Goal: Connect with others: Connect with others

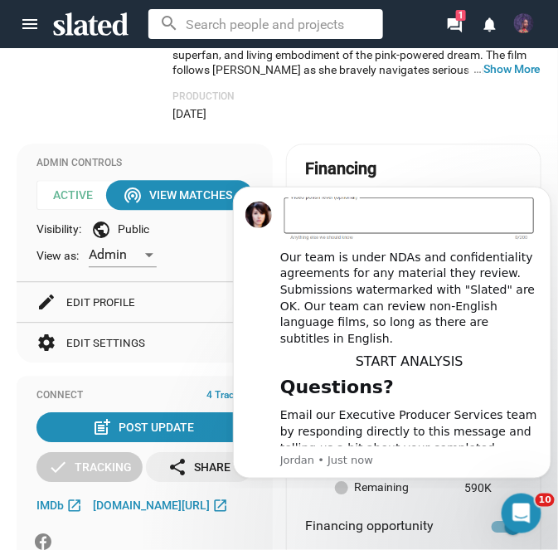
scroll to position [959, 0]
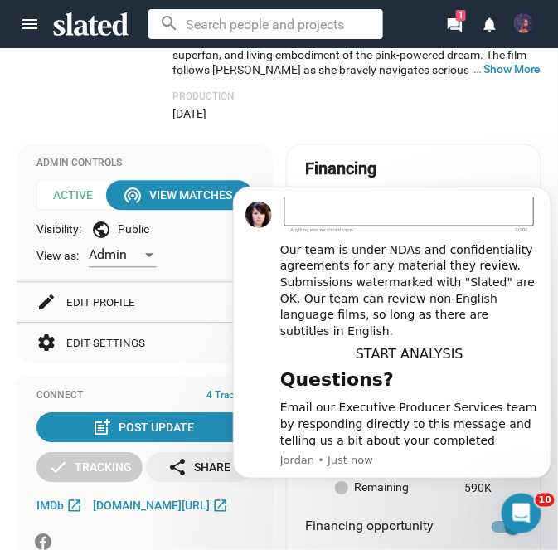
click at [504, 144] on mat-card "Financing Total Production budget $600K edit $10K $590K remaining Non-recoupabl…" at bounding box center [414, 404] width 256 height 520
click at [421, 241] on div "Our team is under NDAs and confidentiality agreements for any material they rev…" at bounding box center [409, 290] width 259 height 98
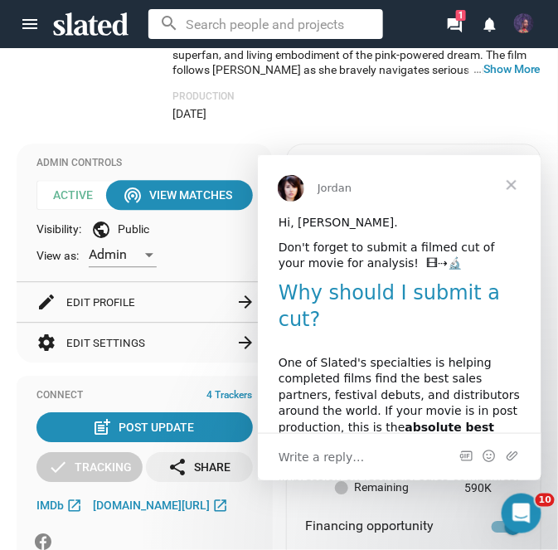
scroll to position [0, 0]
click at [485, 173] on span "Close" at bounding box center [511, 184] width 60 height 60
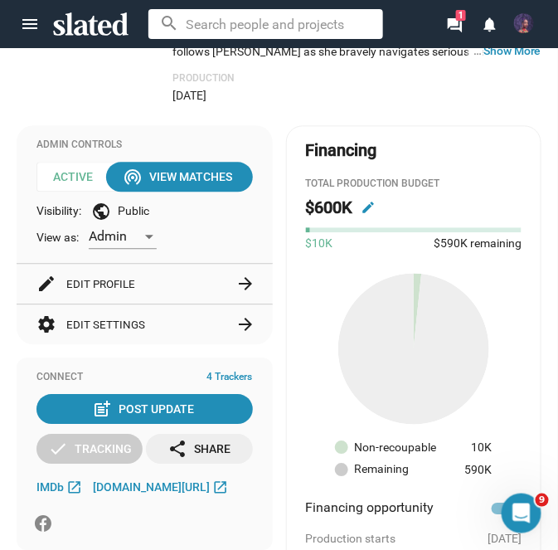
scroll to position [611, 0]
click at [221, 264] on button "edit Edit Profile arrow_forward" at bounding box center [144, 284] width 217 height 40
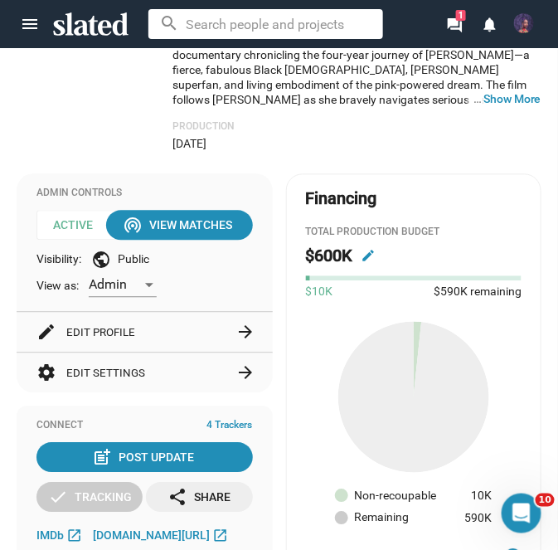
scroll to position [563, 0]
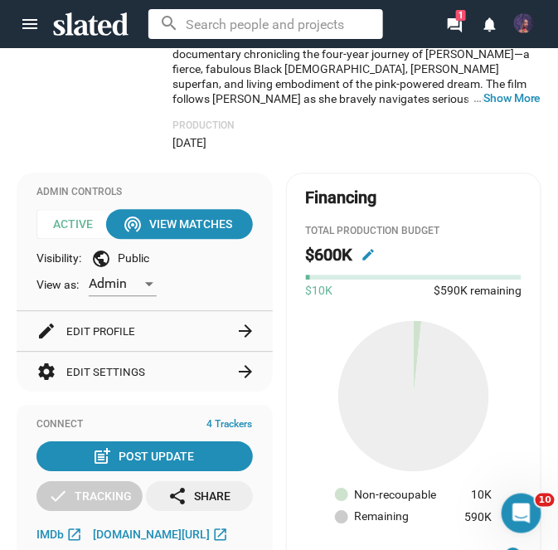
click at [104, 353] on button "settings Edit Settings arrow_forward" at bounding box center [144, 373] width 217 height 40
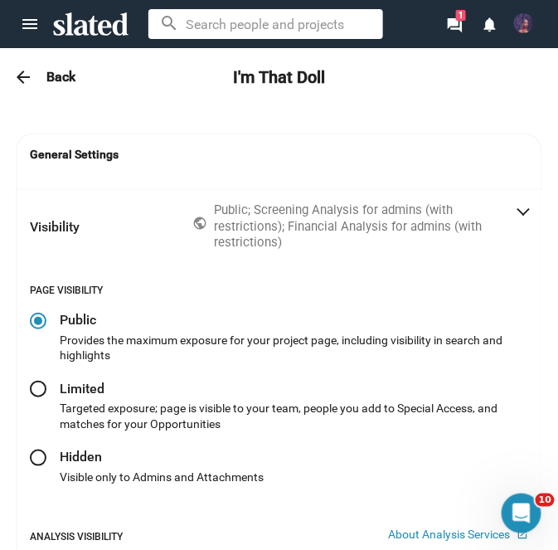
radio input "false"
radio input "true"
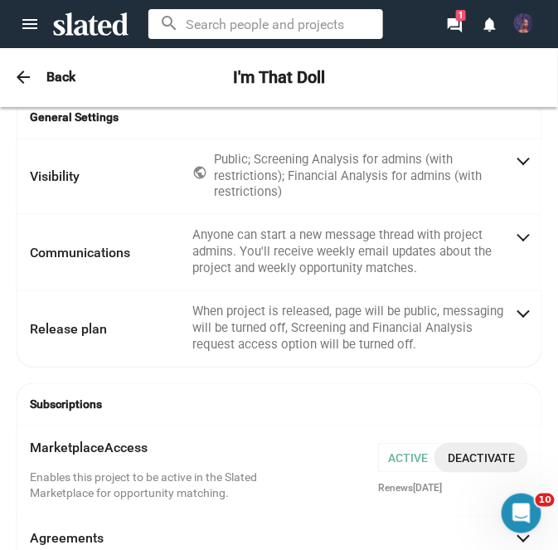
scroll to position [0, 0]
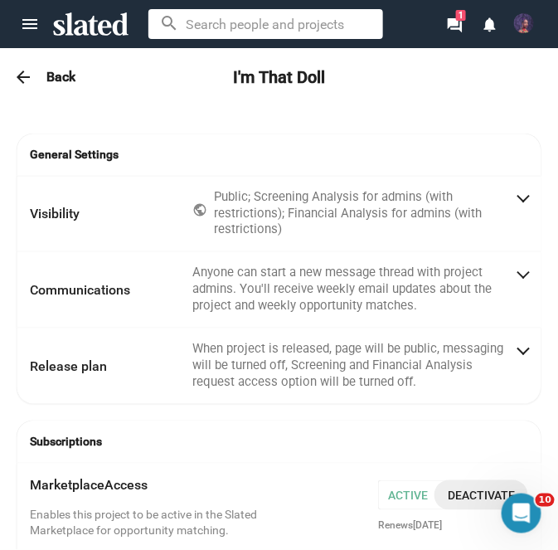
click at [37, 65] on div "arrow_back Back I'm That Doll" at bounding box center [279, 77] width 558 height 33
click at [22, 74] on mat-icon "arrow_back" at bounding box center [23, 77] width 20 height 20
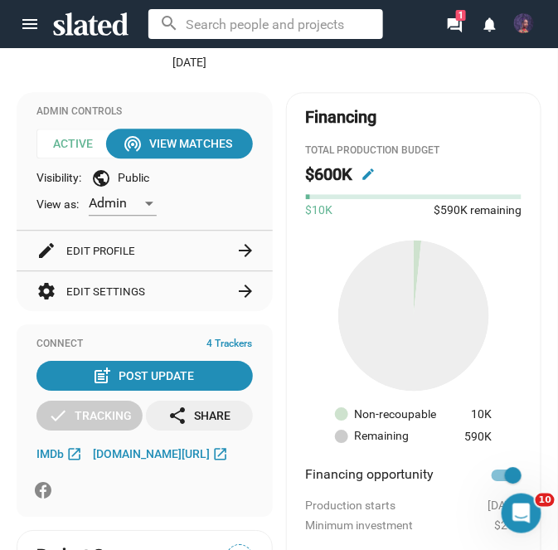
scroll to position [645, 0]
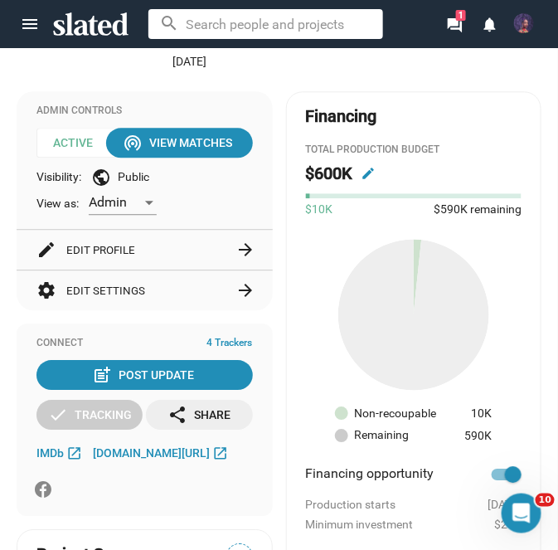
click at [103, 230] on button "edit Edit Profile arrow_forward" at bounding box center [144, 250] width 217 height 40
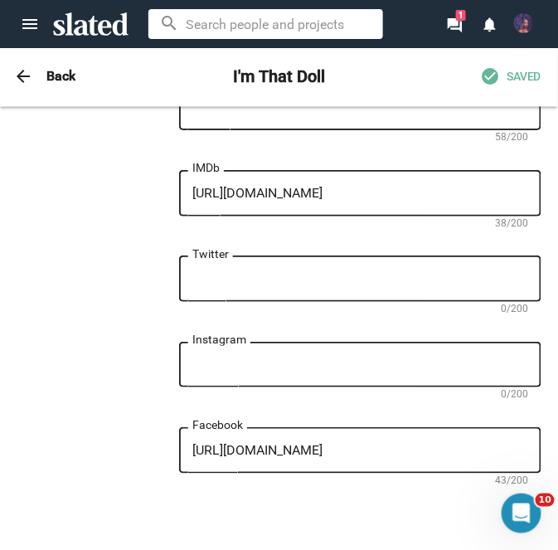
scroll to position [1644, 0]
click at [480, 358] on textarea "Instagram" at bounding box center [360, 365] width 336 height 15
click at [354, 358] on textarea "Instagram" at bounding box center [360, 365] width 336 height 15
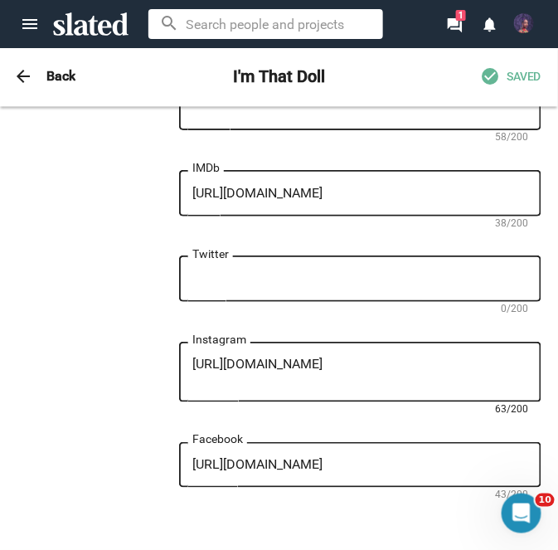
type textarea "https://www.instagram.com/mpmstudios7?igsh=MThpN3VkOW93YzV4NA=="
click at [533, 73] on span "SAVED" at bounding box center [524, 78] width 35 height 16
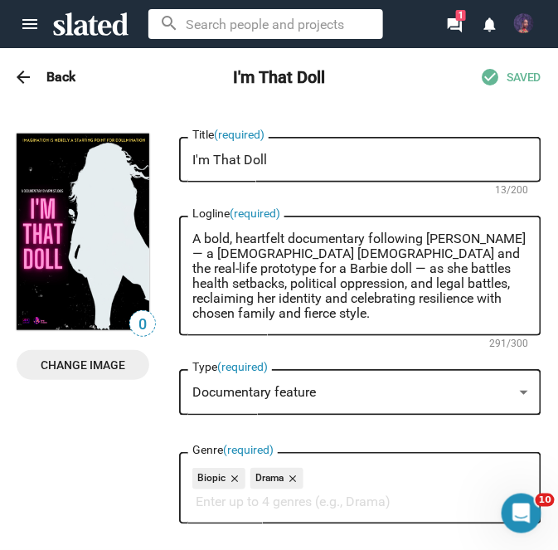
click at [27, 78] on mat-icon "arrow_back" at bounding box center [23, 77] width 20 height 20
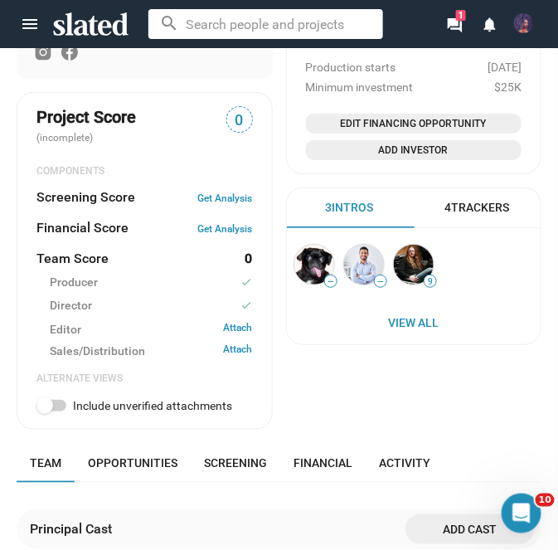
scroll to position [1084, 0]
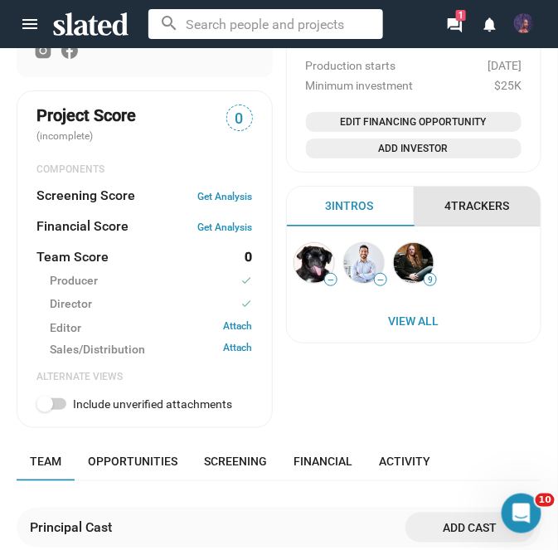
click at [498, 198] on div "4 Trackers" at bounding box center [477, 206] width 65 height 16
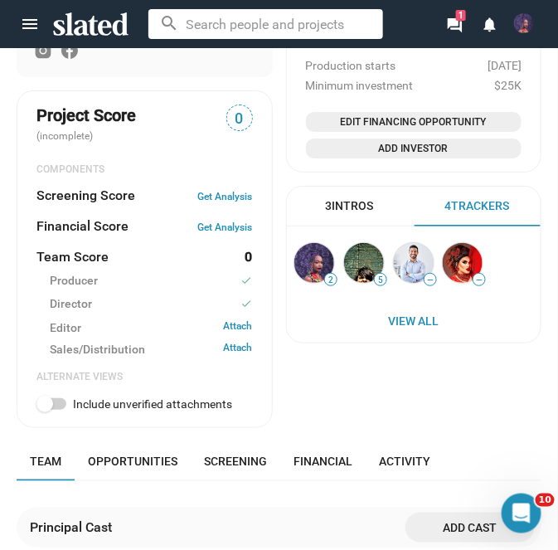
click at [366, 198] on div "3 Intros" at bounding box center [350, 206] width 48 height 16
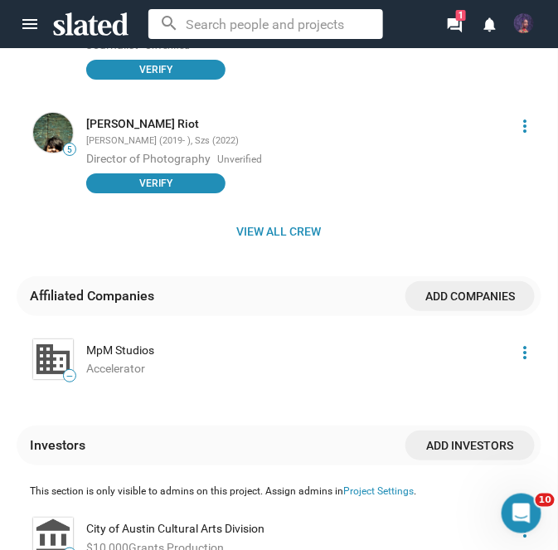
scroll to position [2076, 0]
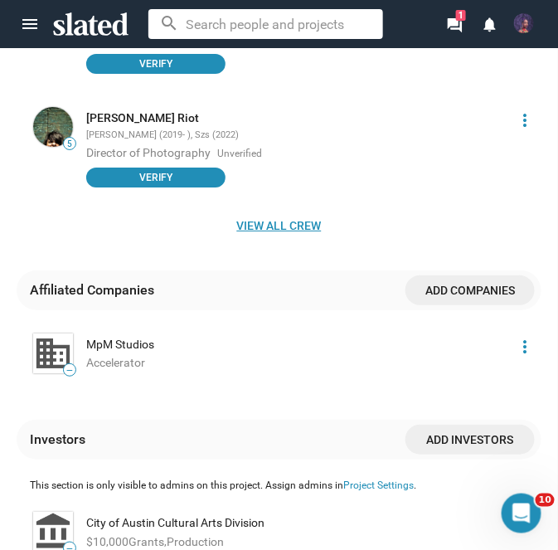
click at [324, 211] on span "View all crew" at bounding box center [279, 226] width 499 height 30
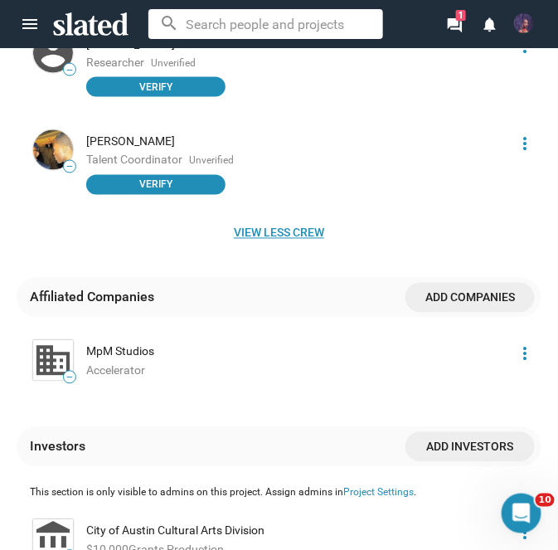
scroll to position [2557, 0]
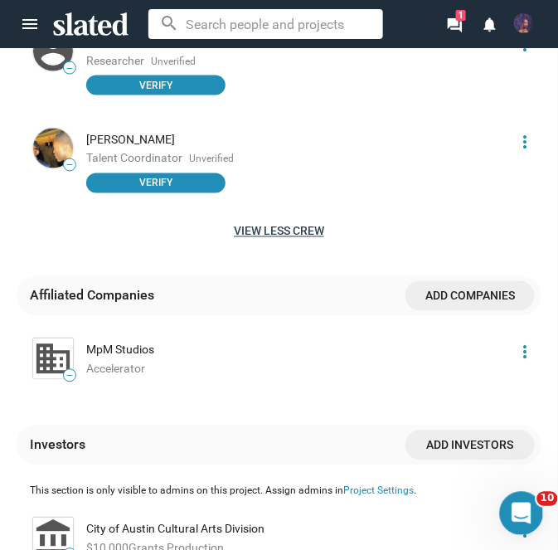
click at [535, 514] on div "Open Intercom Messenger" at bounding box center [519, 511] width 55 height 55
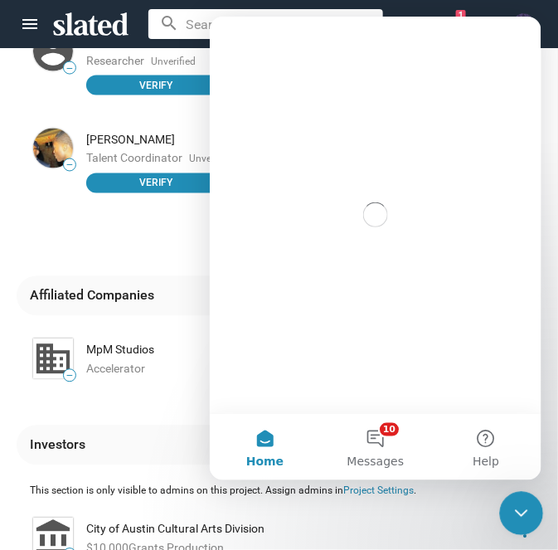
scroll to position [0, 0]
click at [390, 444] on button "10 Messages" at bounding box center [374, 446] width 110 height 66
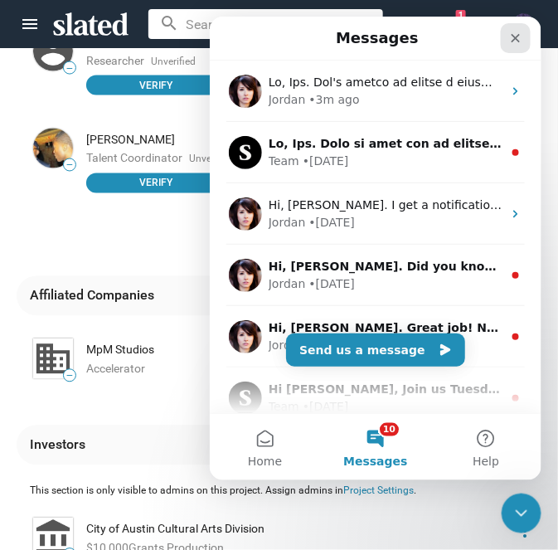
click at [516, 35] on icon "Close" at bounding box center [515, 37] width 13 height 13
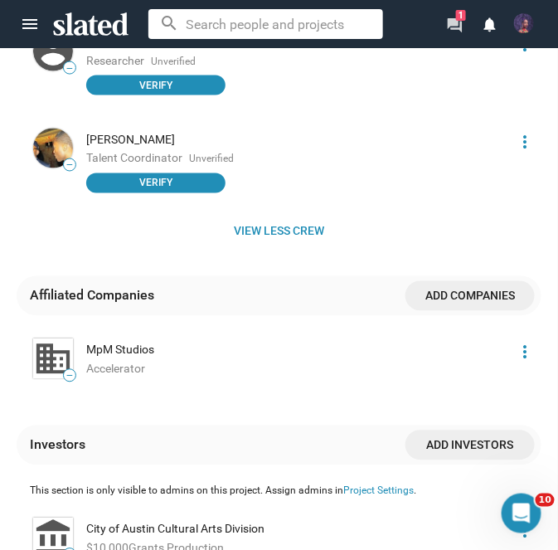
click at [451, 21] on mat-icon "forum" at bounding box center [454, 25] width 16 height 16
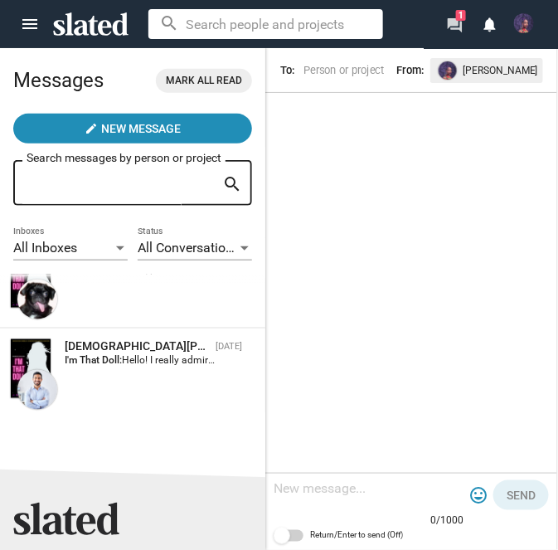
scroll to position [129, 0]
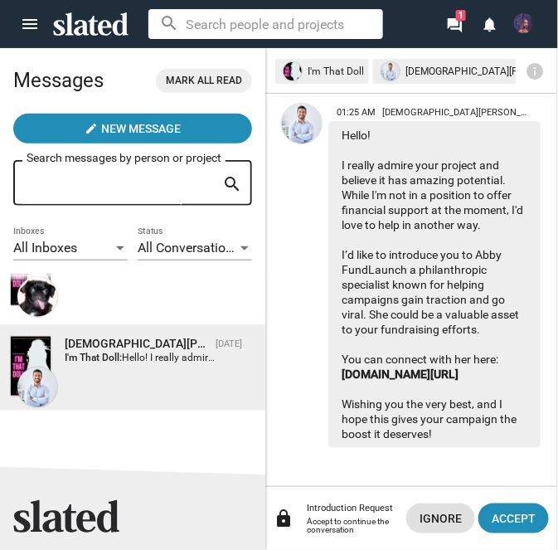
scroll to position [141, 0]
click at [454, 527] on span "Ignore" at bounding box center [441, 519] width 42 height 30
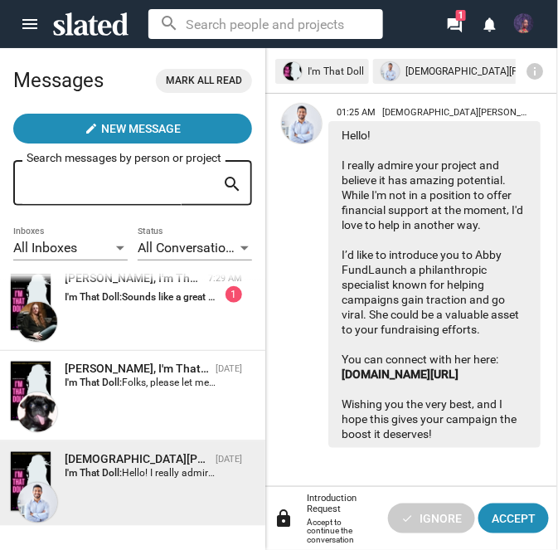
scroll to position [0, 0]
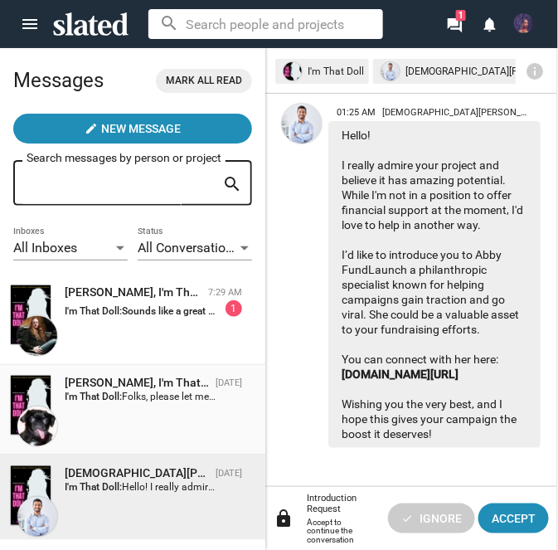
click at [204, 405] on div "Sharon Bruneau, I'm That Doll Sep 05 I'm That Doll: Folks, please let me know i…" at bounding box center [133, 410] width 246 height 71
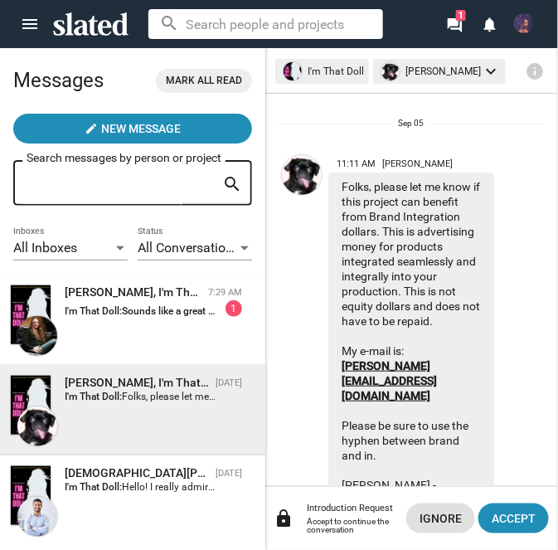
scroll to position [36, 0]
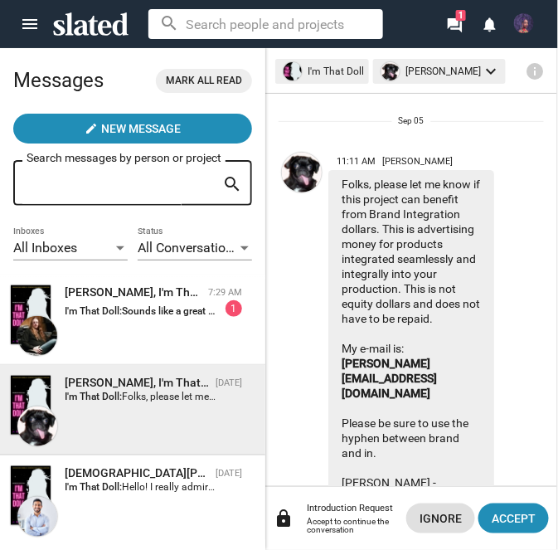
click at [299, 170] on img at bounding box center [302, 173] width 40 height 40
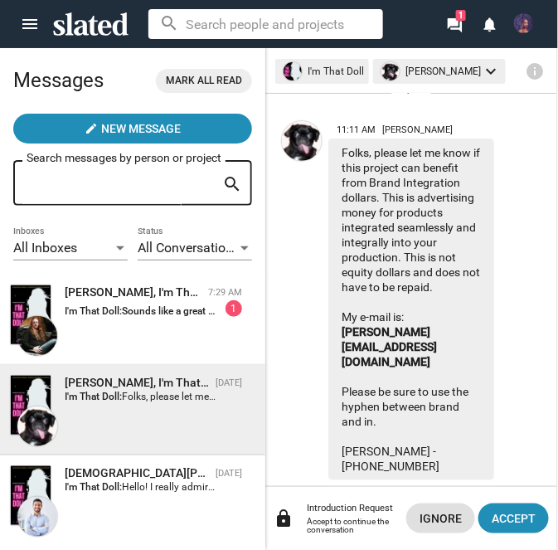
scroll to position [67, 0]
click at [434, 342] on link "Rolfe@brand-inentertainment.com" at bounding box center [389, 346] width 95 height 43
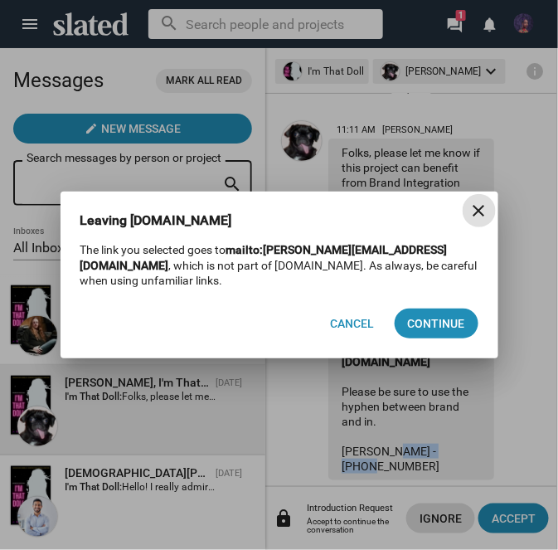
click at [484, 209] on mat-icon "close" at bounding box center [480, 211] width 20 height 20
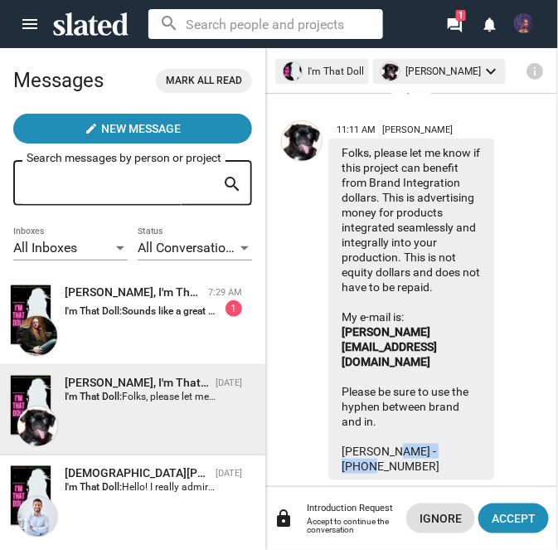
click at [545, 281] on sl-generic-infinite-scroll "11:11 AM Sharon Bruneau Folks, please let me know if this project can benefit f…" at bounding box center [411, 290] width 292 height 392
click at [192, 324] on div "Mike Hall, I'm That Doll 7:29 AM I'm That Doll: Sounds like a great story and a…" at bounding box center [133, 320] width 246 height 71
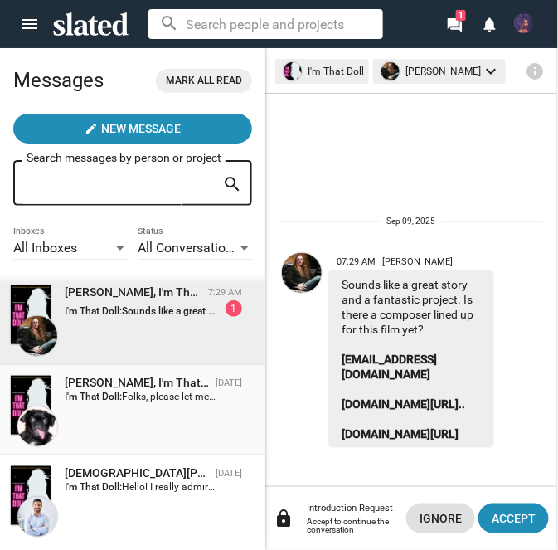
click at [214, 428] on div "Sharon Bruneau, I'm That Doll Sep 05 I'm That Doll: Folks, please let me know i…" at bounding box center [133, 410] width 246 height 71
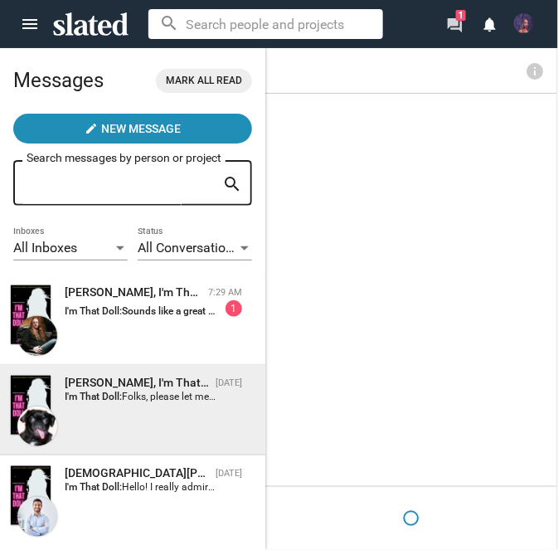
click at [450, 27] on mat-icon "forum" at bounding box center [454, 25] width 16 height 16
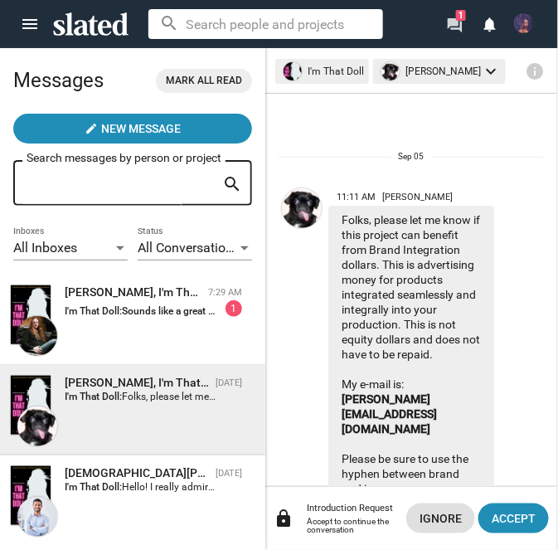
scroll to position [68, 0]
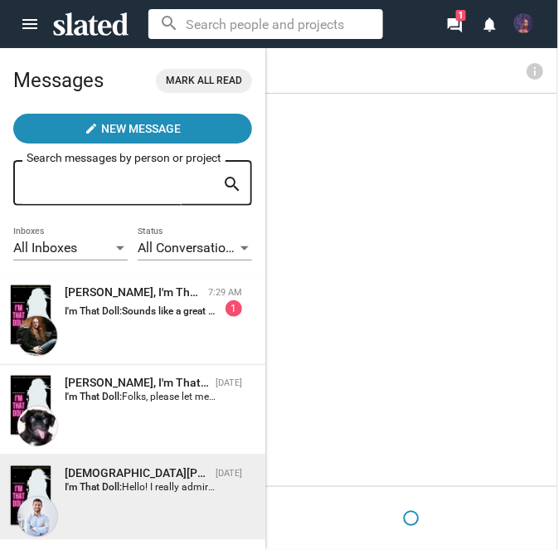
click at [97, 27] on icon at bounding box center [90, 23] width 75 height 23
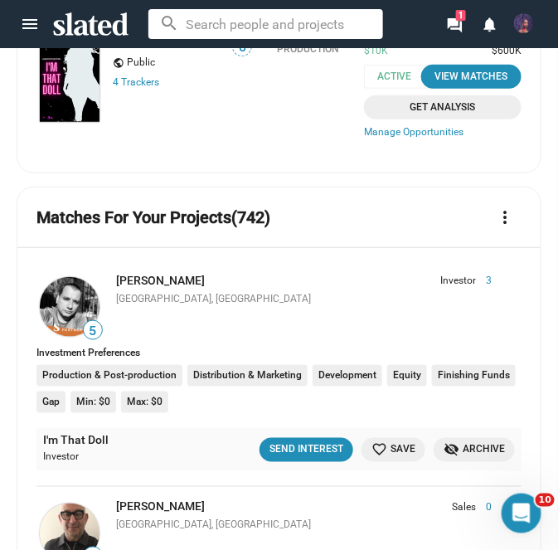
scroll to position [166, 0]
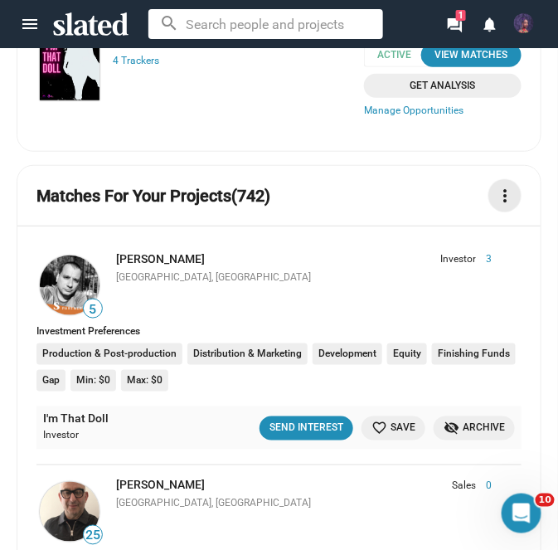
click at [502, 187] on mat-icon "more_vert" at bounding box center [505, 196] width 20 height 20
click at [345, 187] on div at bounding box center [279, 275] width 558 height 550
click at [155, 252] on link "[PERSON_NAME]" at bounding box center [160, 258] width 89 height 13
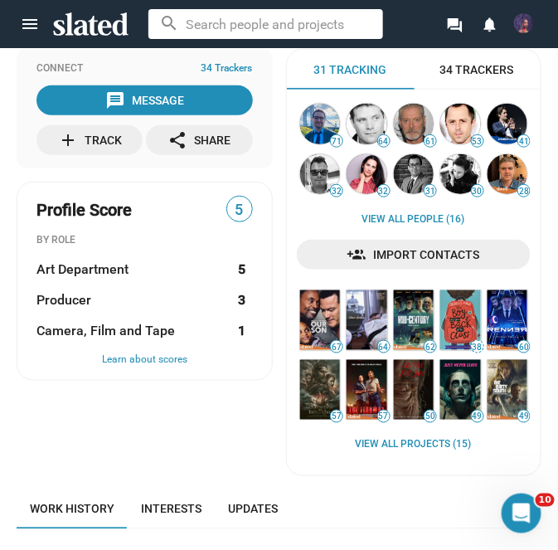
scroll to position [187, 0]
click at [469, 328] on img at bounding box center [460, 320] width 41 height 60
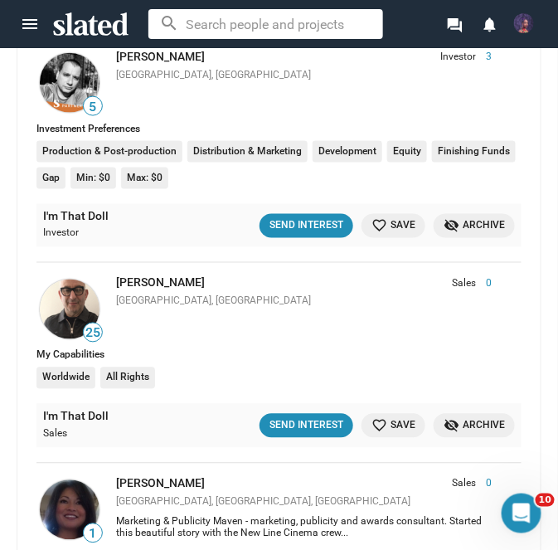
scroll to position [383, 0]
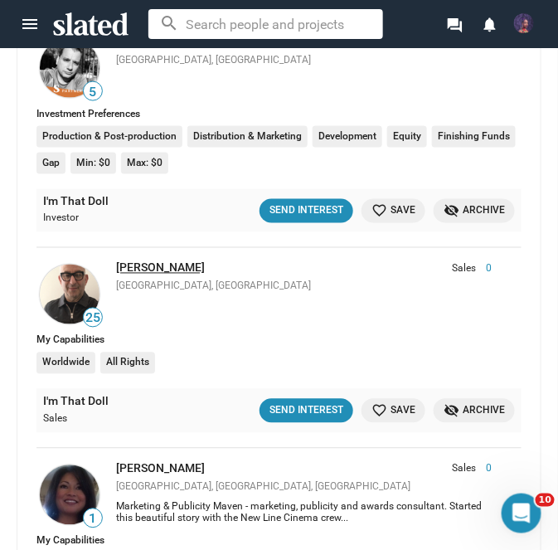
click at [135, 269] on link "[PERSON_NAME]" at bounding box center [160, 267] width 89 height 13
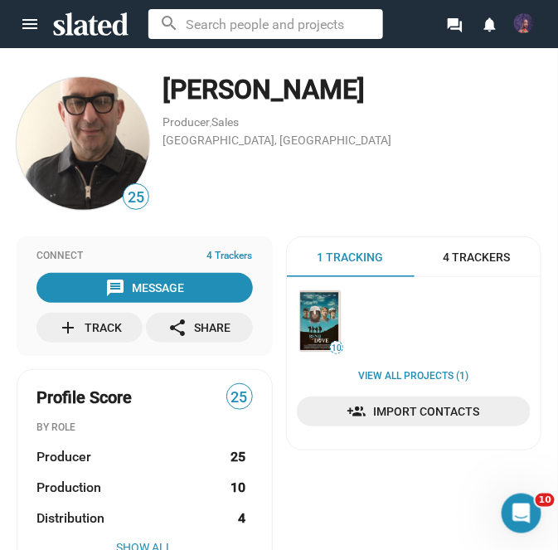
click at [319, 328] on img at bounding box center [320, 321] width 41 height 60
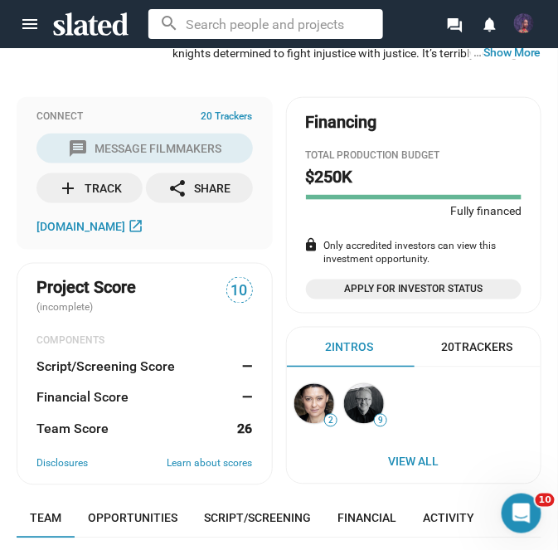
scroll to position [303, 0]
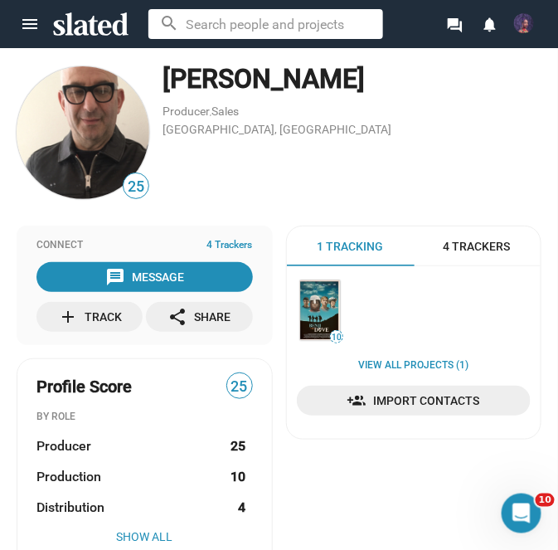
scroll to position [12, 0]
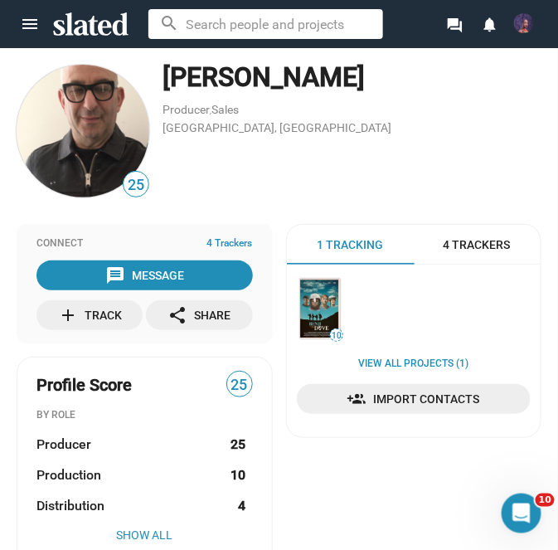
click at [503, 246] on span "4 Trackers" at bounding box center [477, 245] width 67 height 16
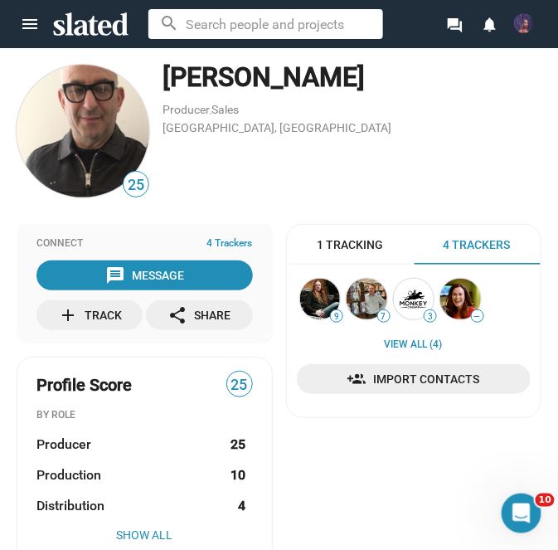
click at [410, 299] on img at bounding box center [414, 299] width 41 height 41
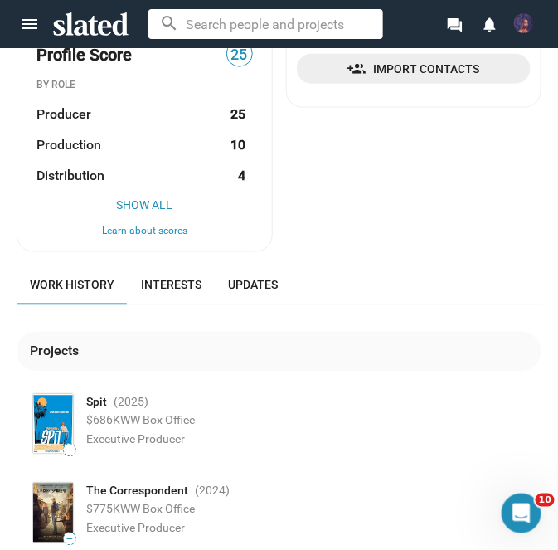
scroll to position [328, 0]
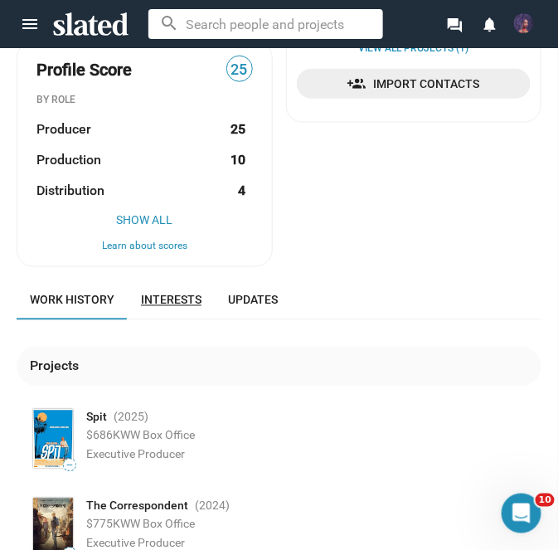
click at [177, 310] on link "Interests" at bounding box center [171, 300] width 87 height 40
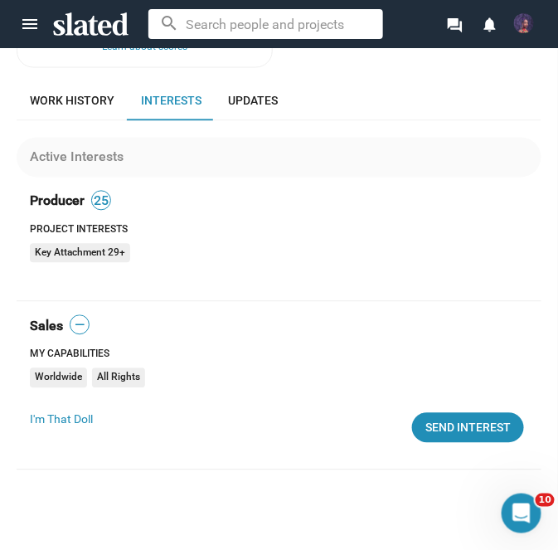
scroll to position [523, 0]
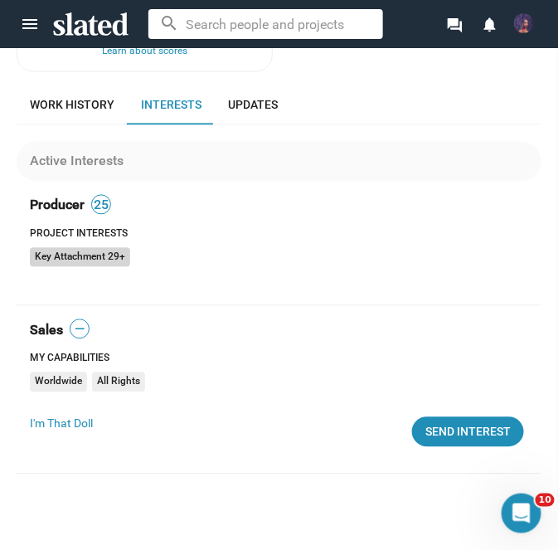
click at [99, 253] on mat-chip "Key Attachment 29+" at bounding box center [80, 258] width 100 height 20
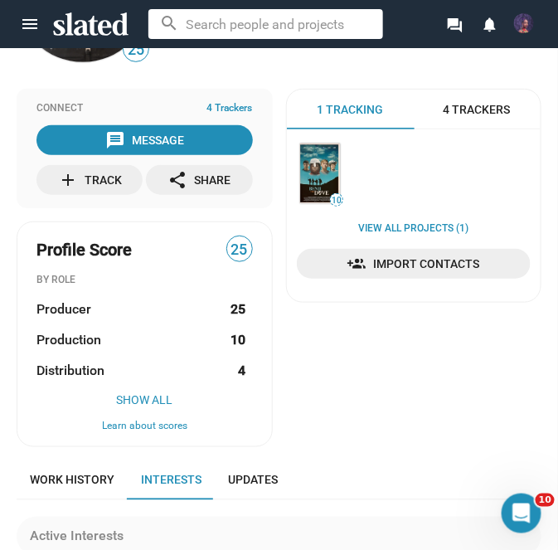
scroll to position [0, 0]
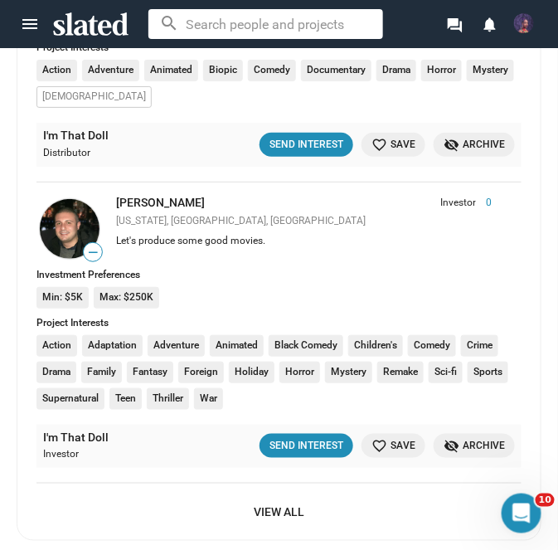
scroll to position [1141, 0]
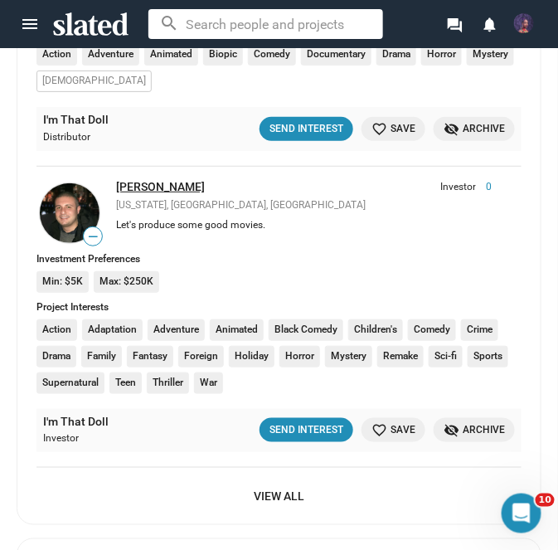
click at [163, 182] on link "[PERSON_NAME]" at bounding box center [160, 186] width 89 height 13
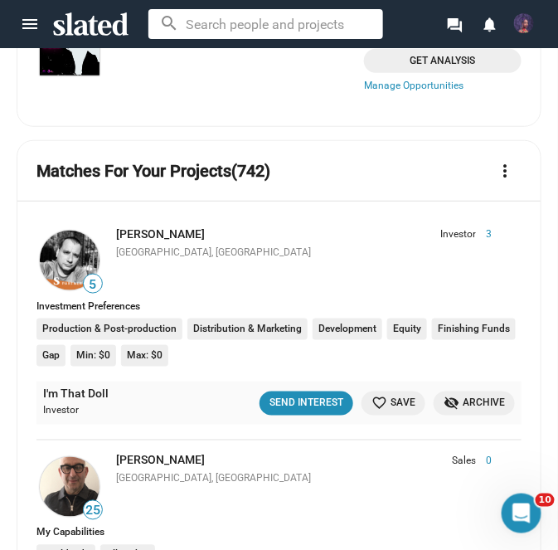
scroll to position [194, 0]
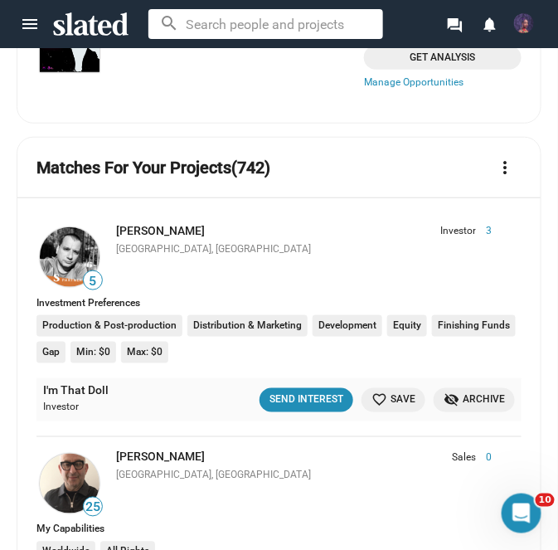
click at [470, 403] on span "visibility_off Archive" at bounding box center [474, 400] width 61 height 17
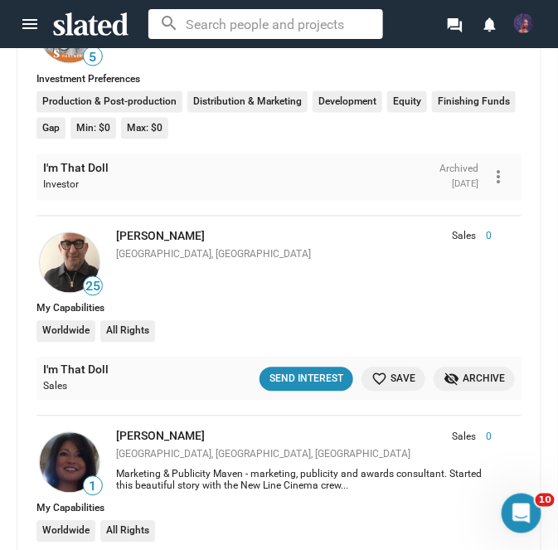
scroll to position [399, 0]
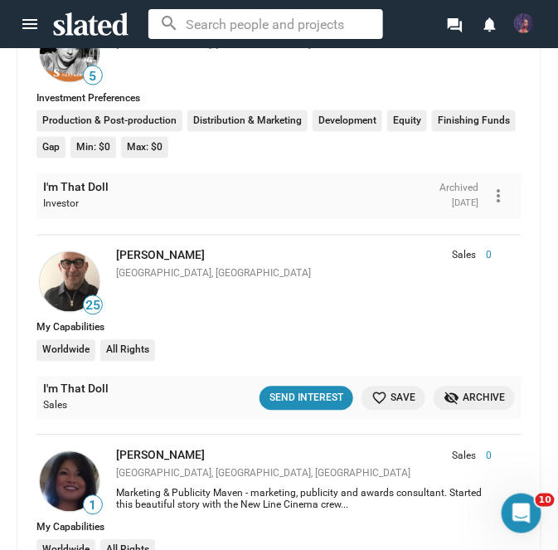
click at [504, 191] on mat-icon "more_vert" at bounding box center [499, 197] width 20 height 20
click at [483, 231] on button "Unarchive" at bounding box center [469, 231] width 93 height 27
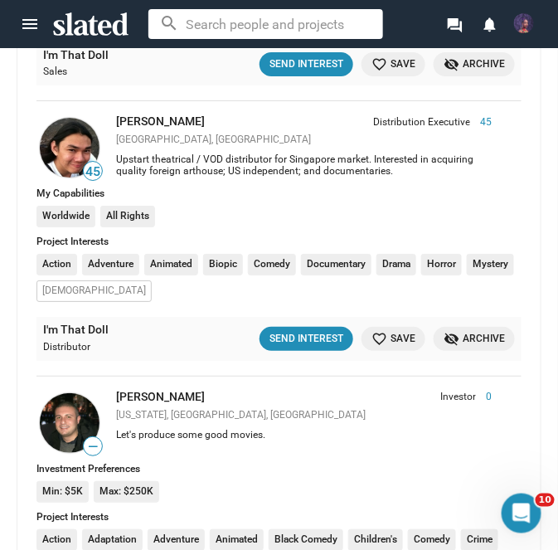
scroll to position [933, 0]
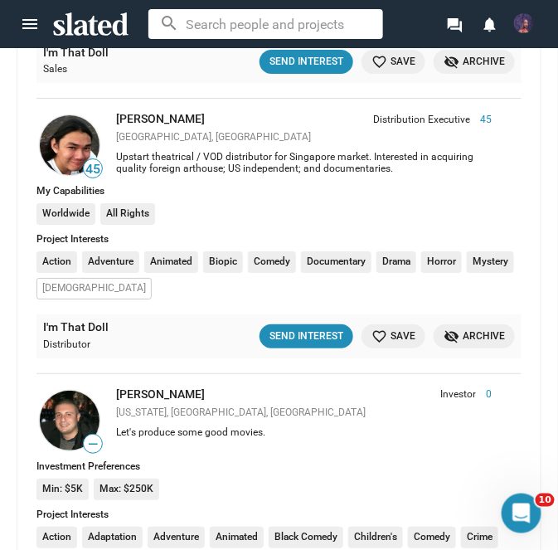
click at [385, 334] on mat-icon "favorite_border" at bounding box center [380, 336] width 16 height 16
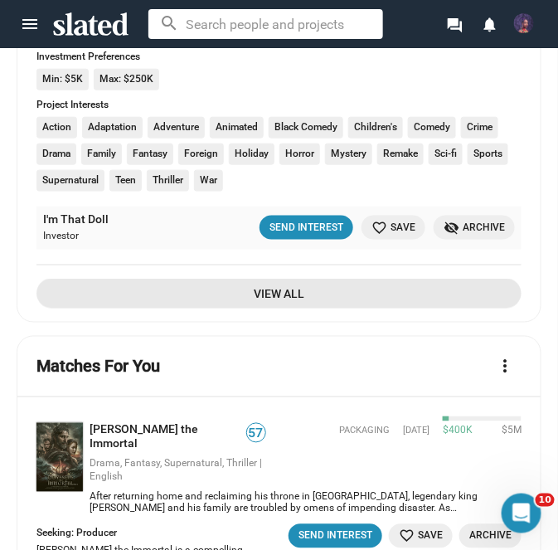
click at [305, 294] on span "View All" at bounding box center [279, 294] width 459 height 30
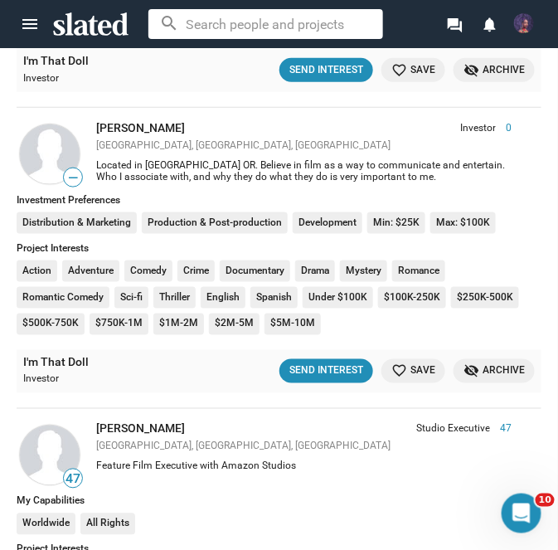
scroll to position [1339, 0]
click at [135, 121] on link "[PERSON_NAME]" at bounding box center [140, 127] width 89 height 13
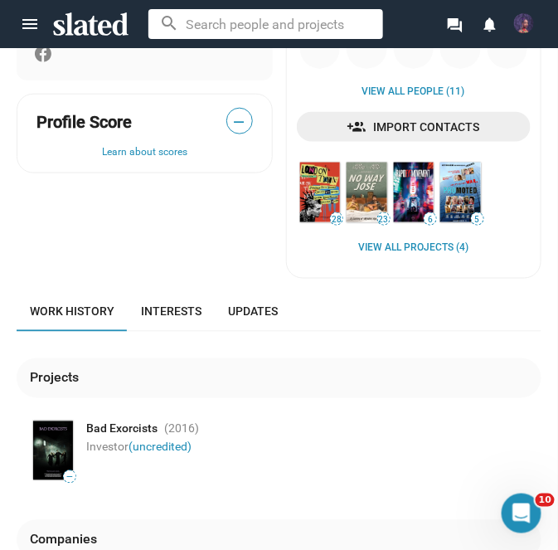
scroll to position [312, 0]
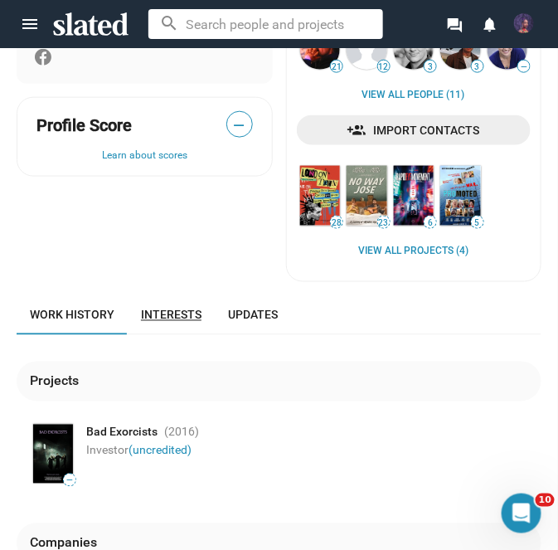
click at [182, 327] on link "Interests" at bounding box center [171, 315] width 87 height 40
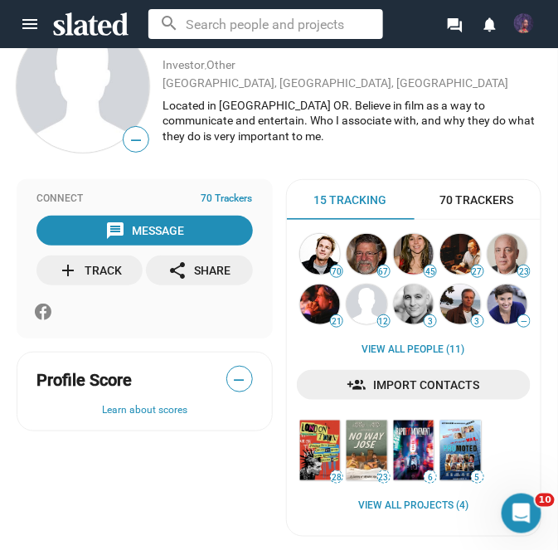
scroll to position [38, 0]
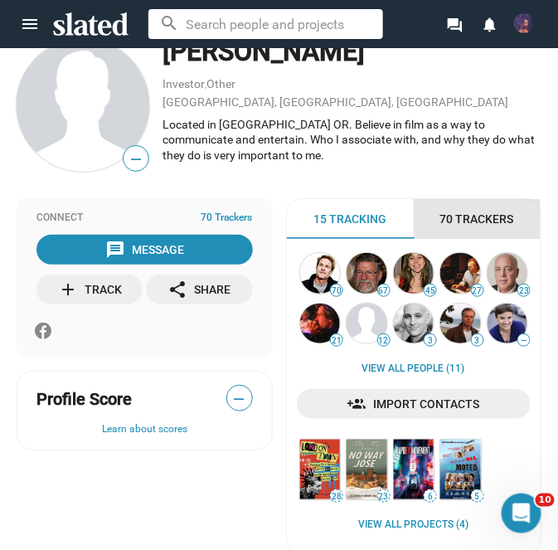
click at [513, 218] on span "70 Trackers" at bounding box center [477, 220] width 74 height 16
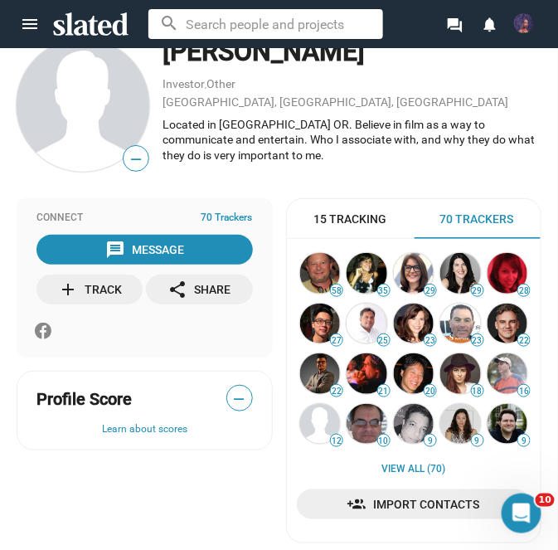
click at [472, 382] on img at bounding box center [460, 373] width 41 height 41
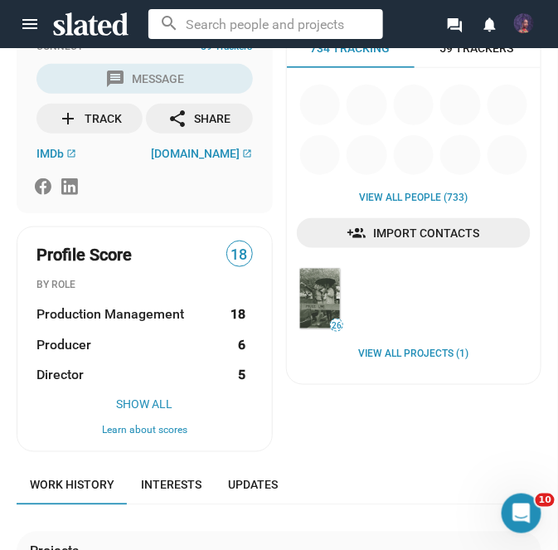
scroll to position [239, 0]
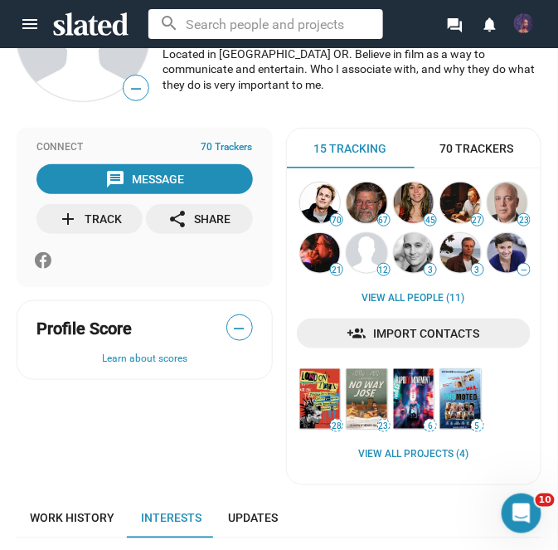
scroll to position [105, 0]
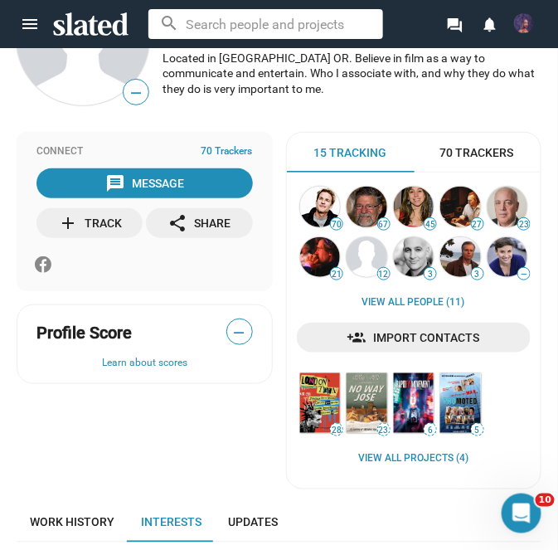
click at [324, 206] on img at bounding box center [320, 207] width 41 height 41
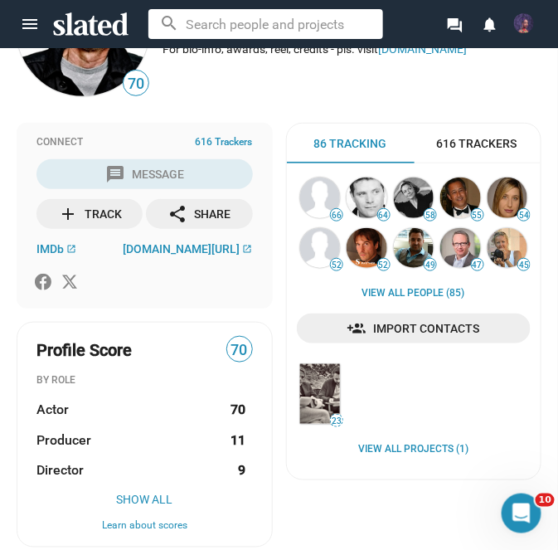
scroll to position [114, 0]
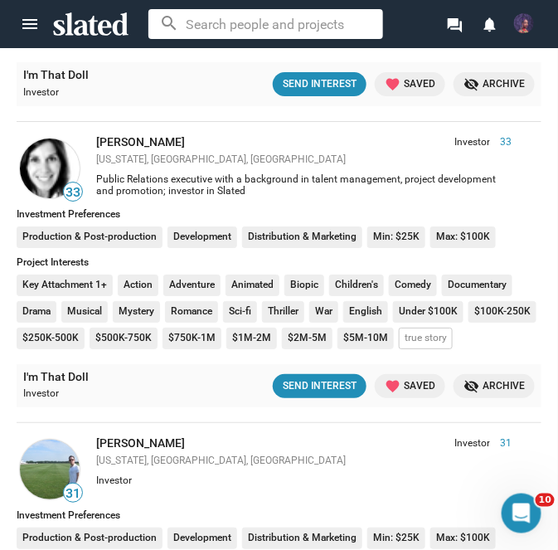
scroll to position [3059, 0]
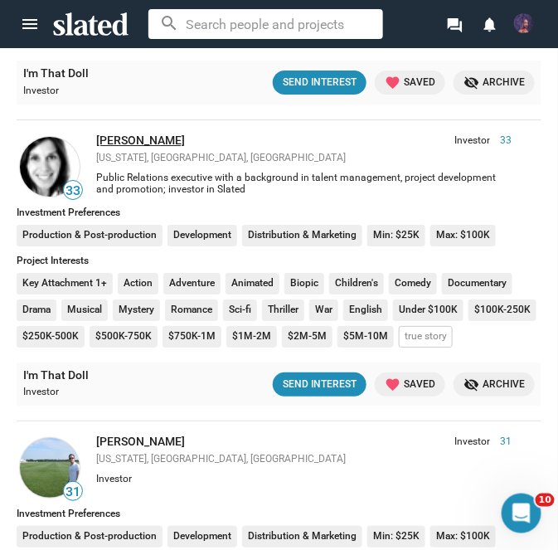
click at [128, 134] on link "Lori Silbert" at bounding box center [140, 140] width 89 height 13
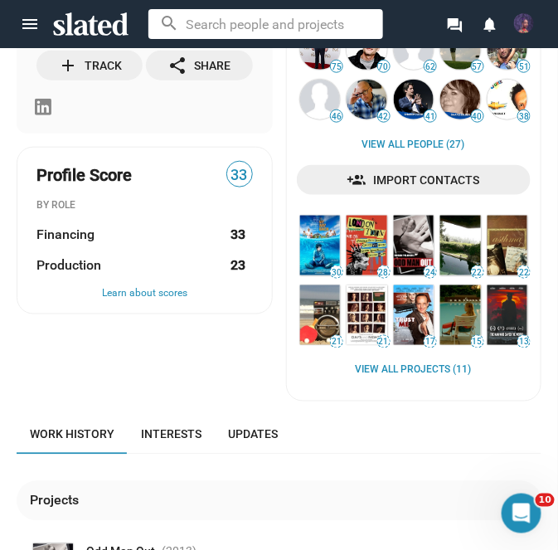
scroll to position [265, 0]
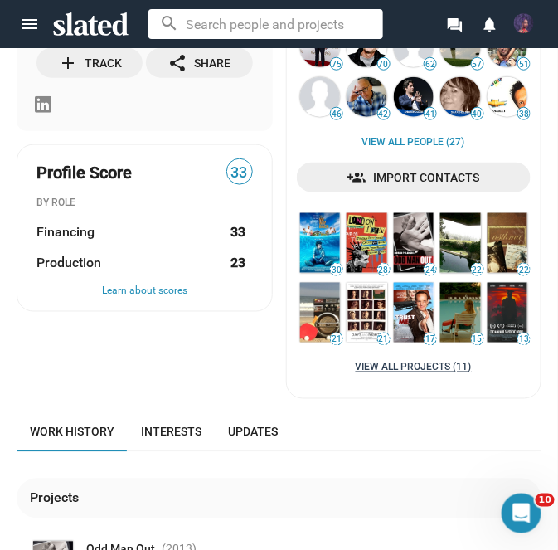
click at [447, 368] on link "View all Projects (11)" at bounding box center [414, 368] width 116 height 13
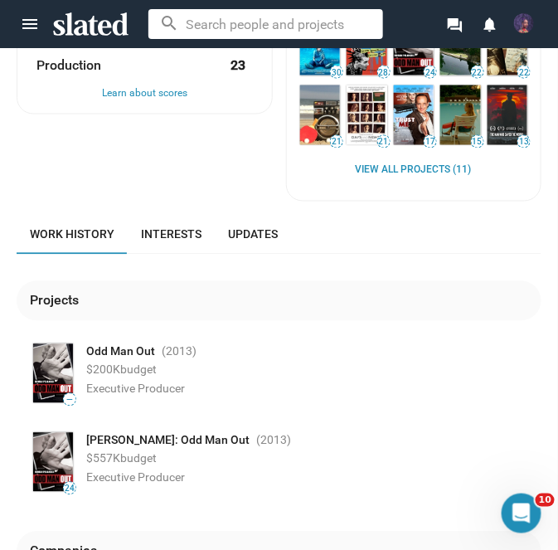
scroll to position [463, 0]
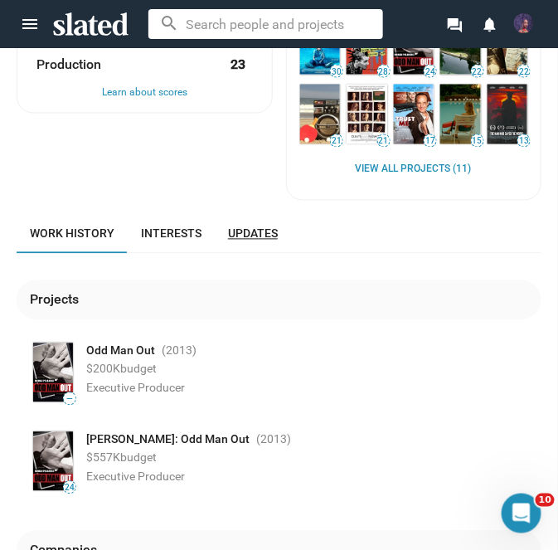
click at [263, 231] on span "Updates" at bounding box center [253, 233] width 50 height 13
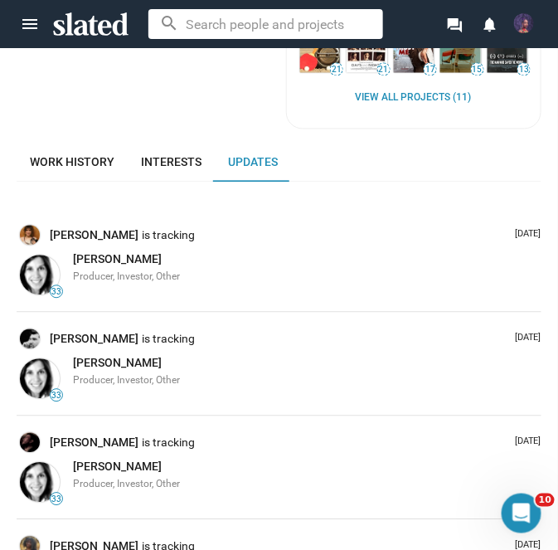
scroll to position [555, 0]
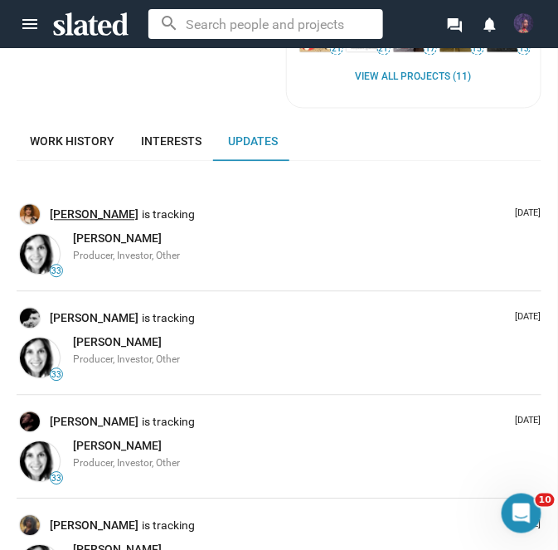
click at [103, 216] on link "[PERSON_NAME]" at bounding box center [96, 215] width 92 height 16
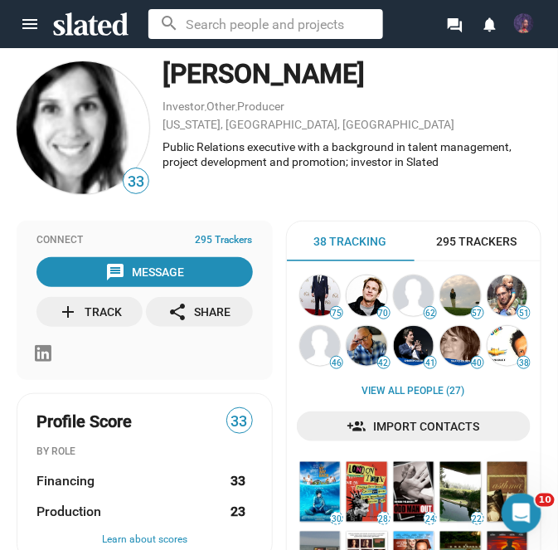
scroll to position [12, 0]
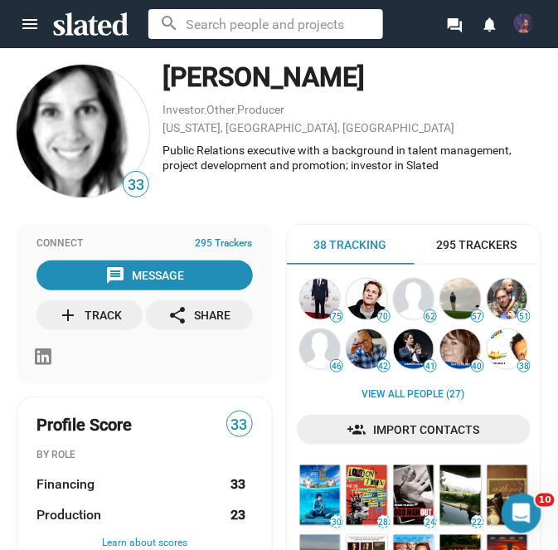
click at [109, 323] on div "add Track" at bounding box center [90, 315] width 64 height 30
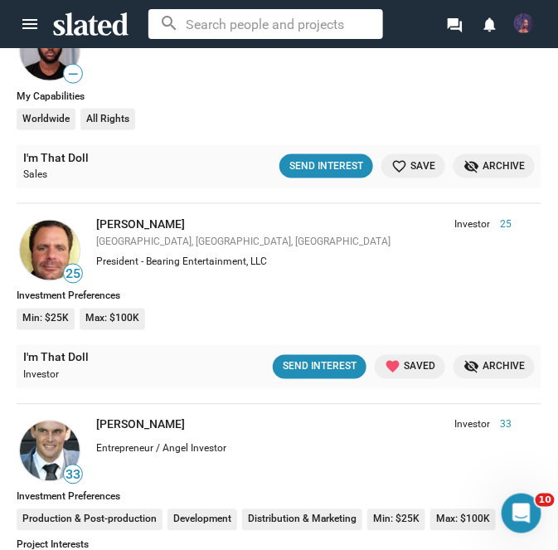
scroll to position [2447, 0]
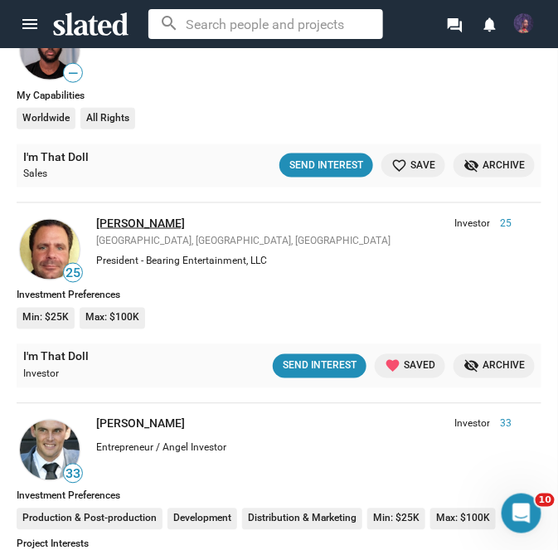
click at [124, 217] on link "[PERSON_NAME]" at bounding box center [140, 223] width 89 height 13
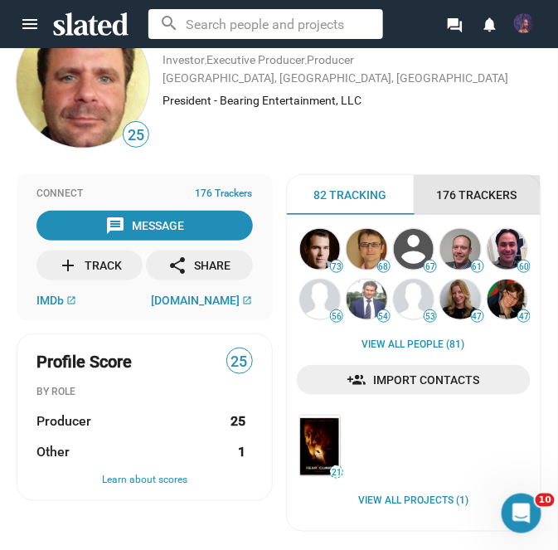
scroll to position [68, 0]
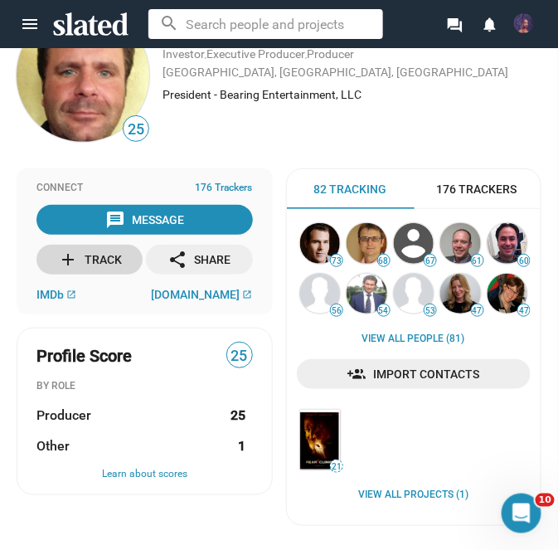
click at [99, 253] on div "add Track" at bounding box center [90, 260] width 64 height 30
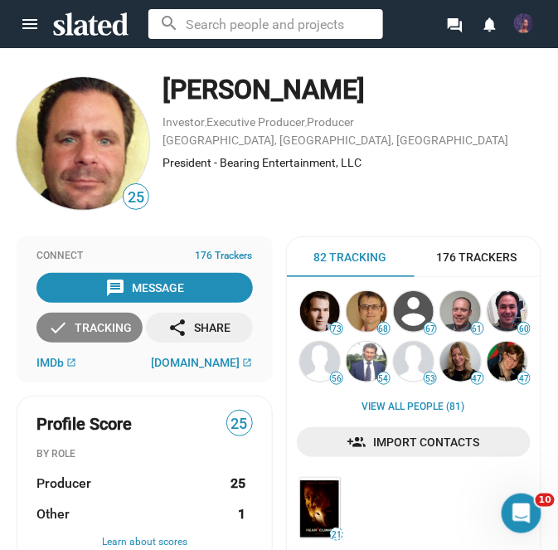
scroll to position [1, 0]
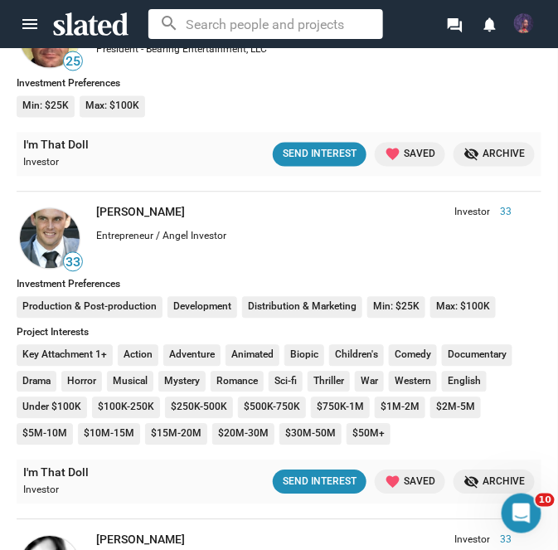
scroll to position [2660, 0]
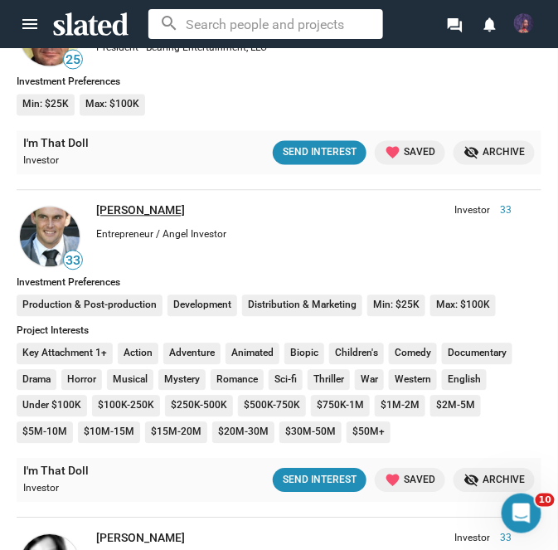
click at [167, 204] on link "[PERSON_NAME]" at bounding box center [140, 210] width 89 height 13
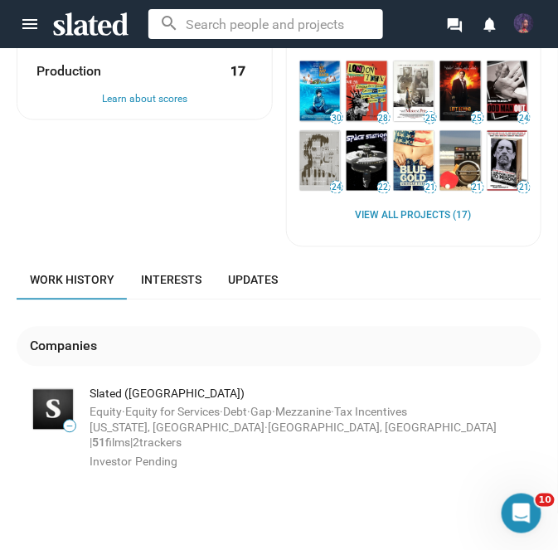
scroll to position [414, 0]
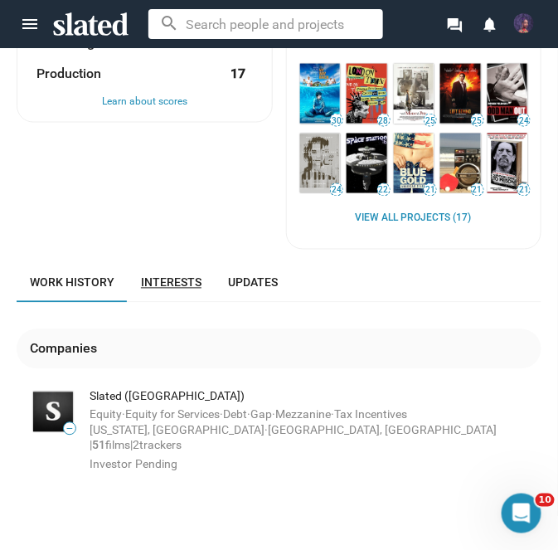
click at [182, 296] on link "Interests" at bounding box center [171, 283] width 87 height 40
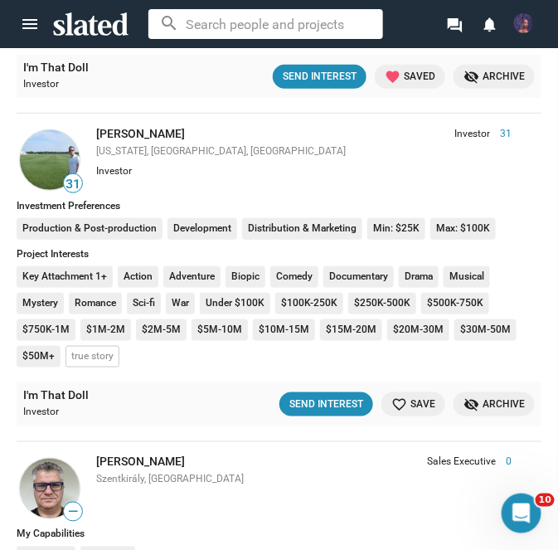
scroll to position [3355, 0]
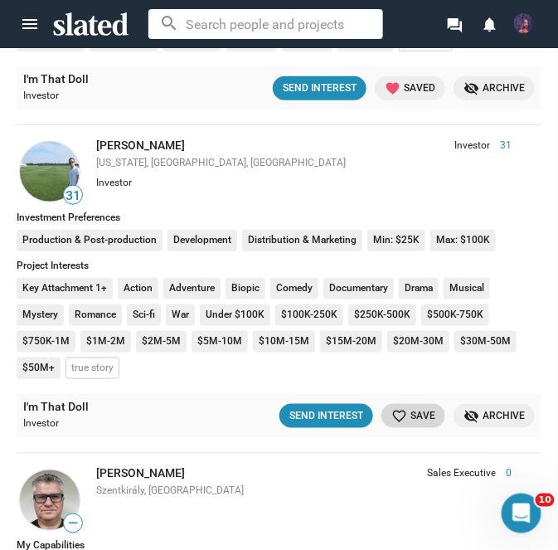
click at [415, 407] on span "favorite_border Save" at bounding box center [414, 415] width 44 height 17
click at [143, 139] on link "[PERSON_NAME]" at bounding box center [140, 145] width 89 height 13
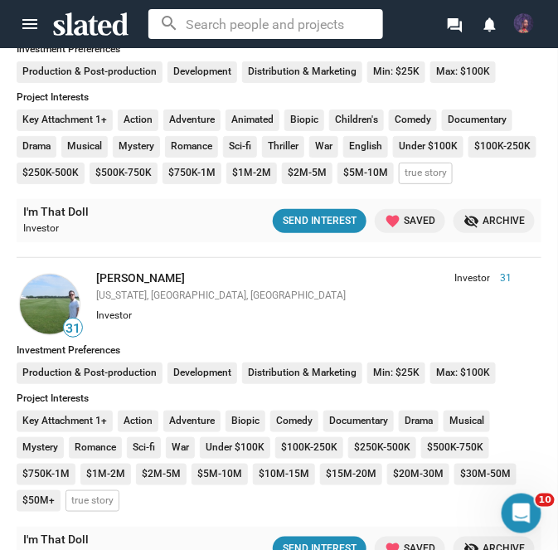
scroll to position [3219, 0]
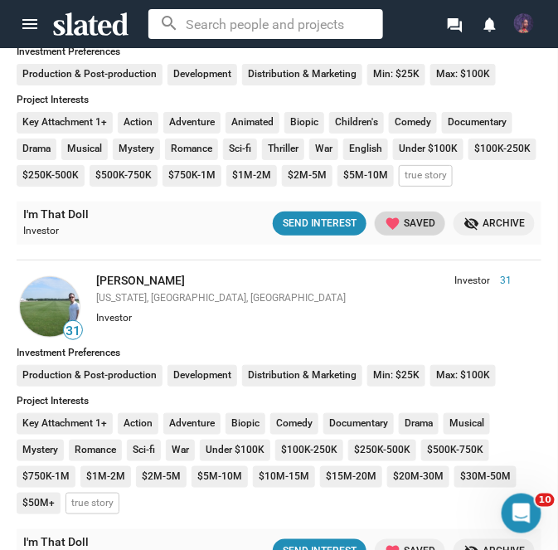
click at [397, 216] on mat-icon "favorite" at bounding box center [393, 224] width 16 height 16
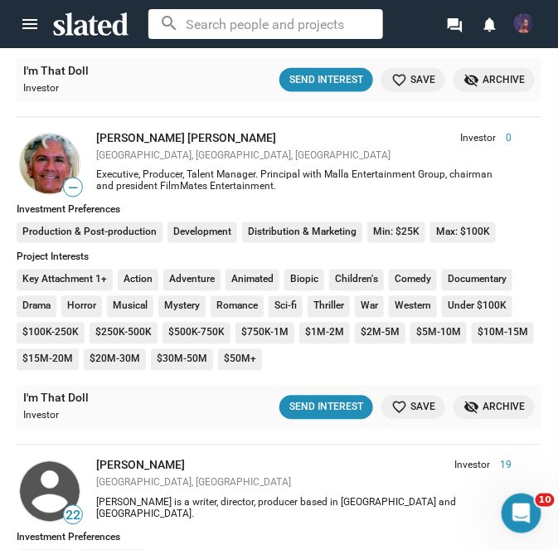
scroll to position [4638, 0]
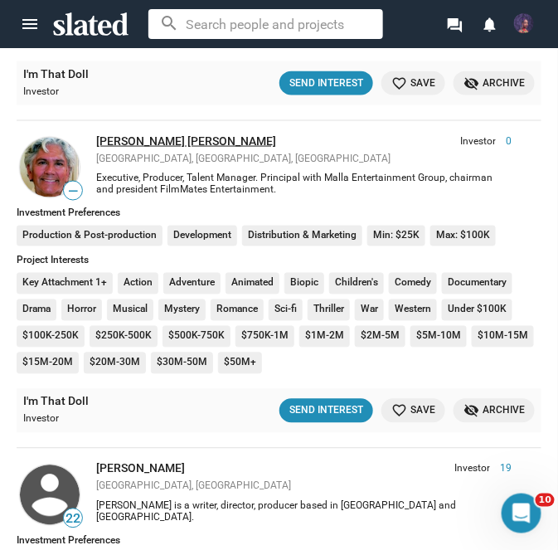
click at [159, 134] on link "[PERSON_NAME] [PERSON_NAME]" at bounding box center [186, 140] width 180 height 13
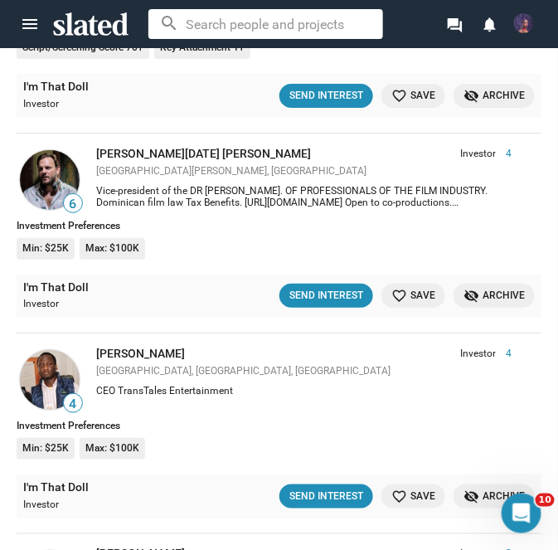
scroll to position [8575, 0]
